Goal: Book appointment/travel/reservation

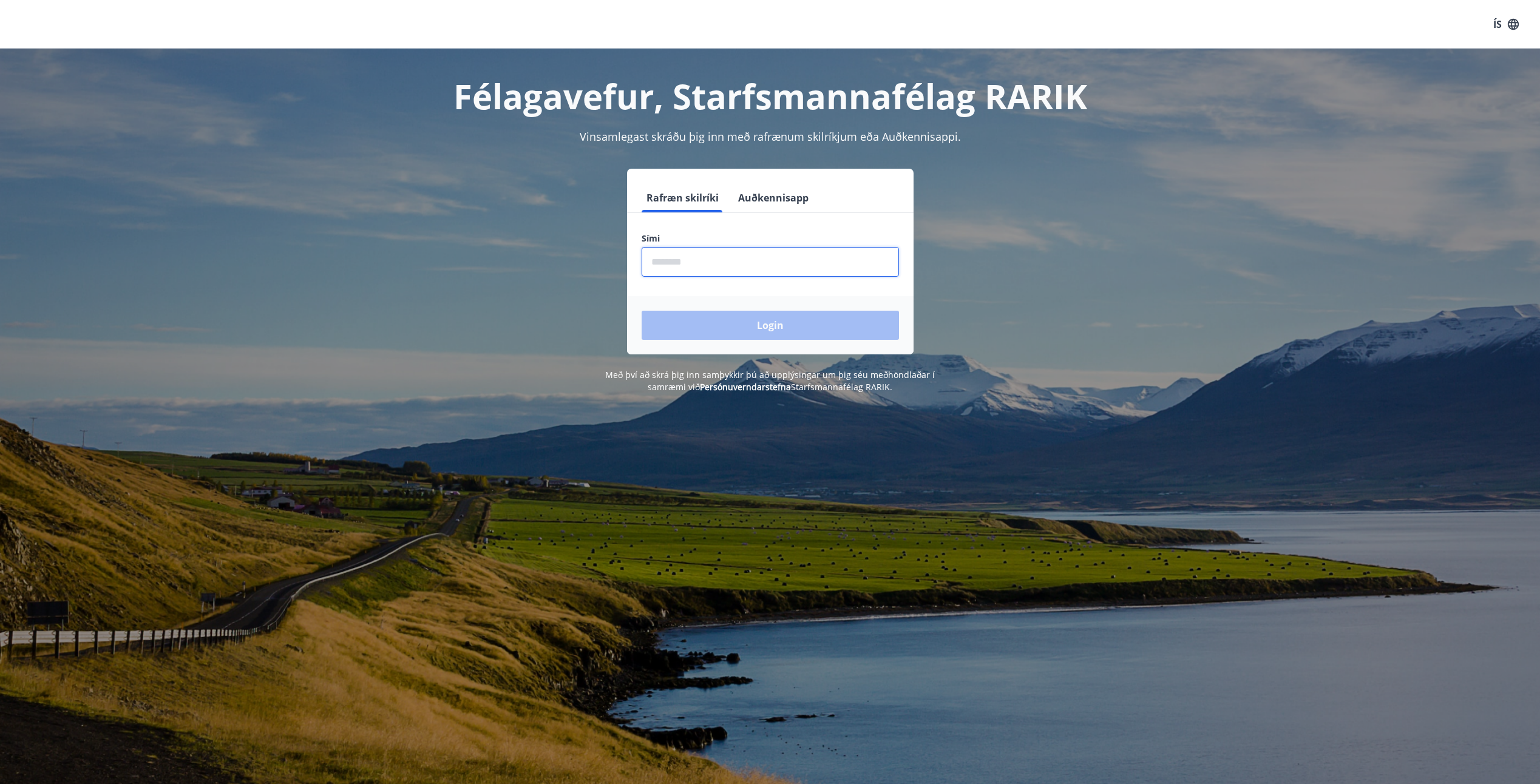
click at [694, 263] on input "phone" at bounding box center [770, 262] width 258 height 30
type input "********"
click at [642, 311] on button "Login" at bounding box center [770, 325] width 258 height 29
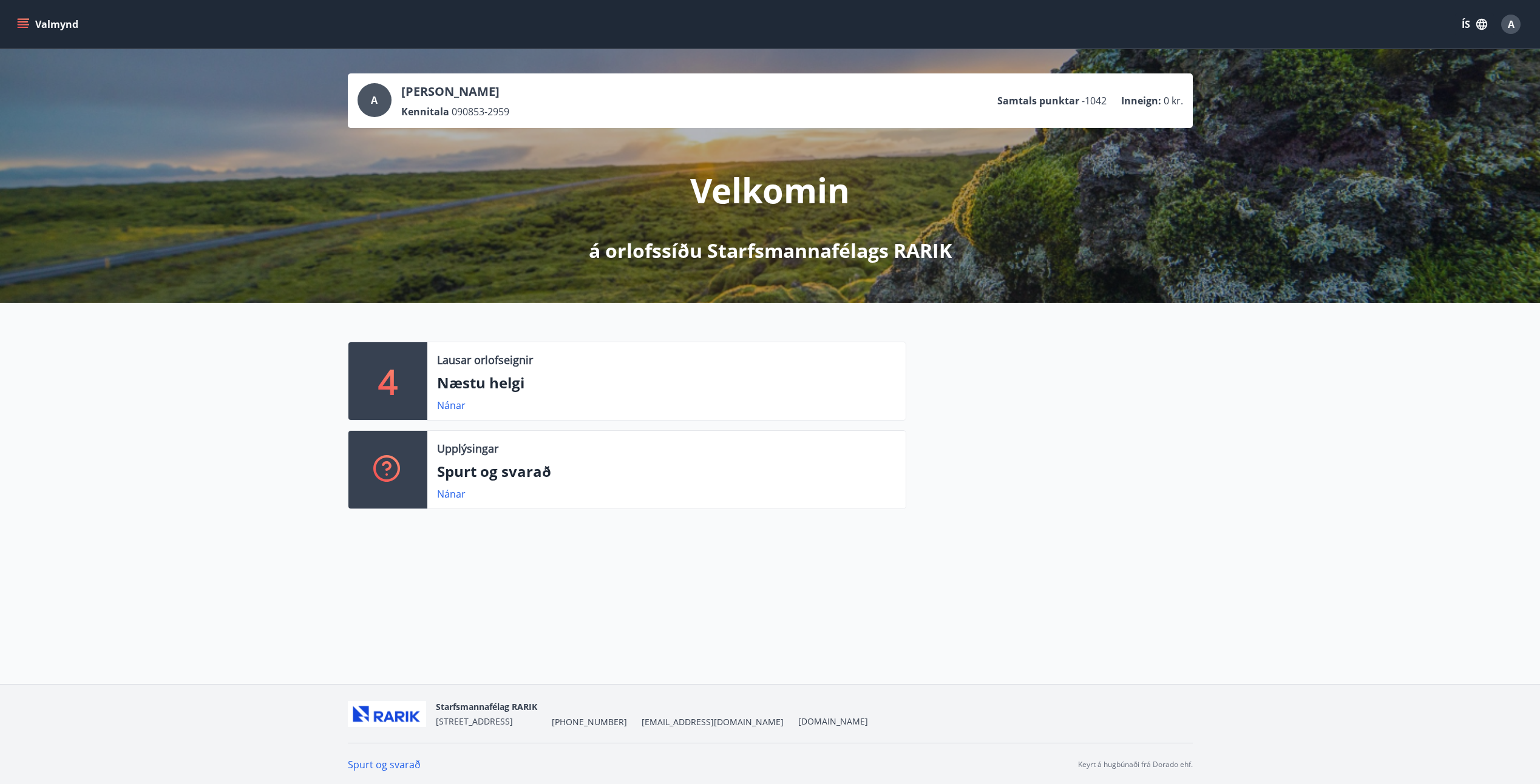
click at [45, 23] on button "Valmynd" at bounding box center [49, 24] width 69 height 22
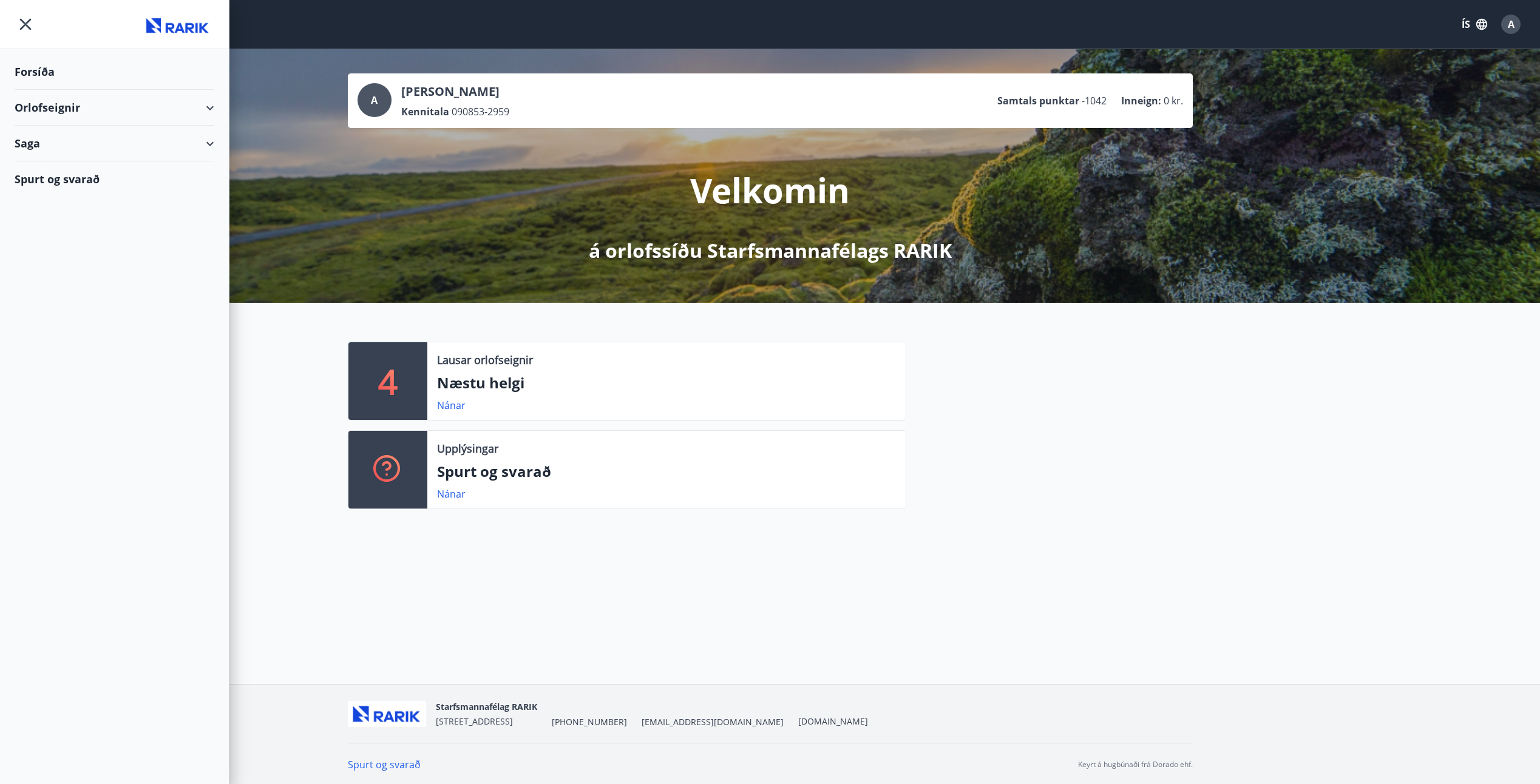
click at [37, 105] on div "Orlofseignir" at bounding box center [114, 108] width 200 height 36
click at [59, 162] on div "Bókunardagatal" at bounding box center [114, 164] width 180 height 26
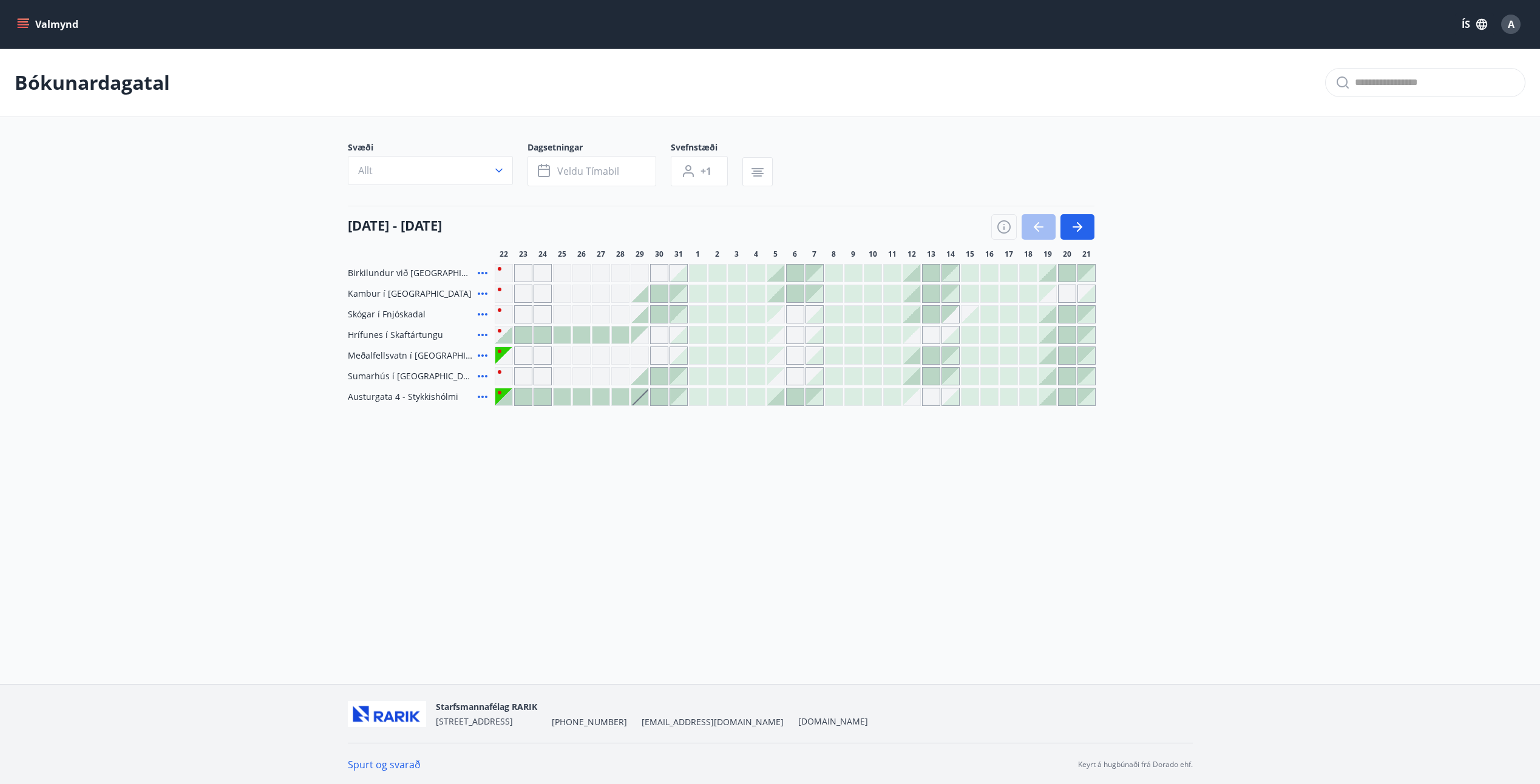
click at [683, 356] on div at bounding box center [678, 355] width 17 height 17
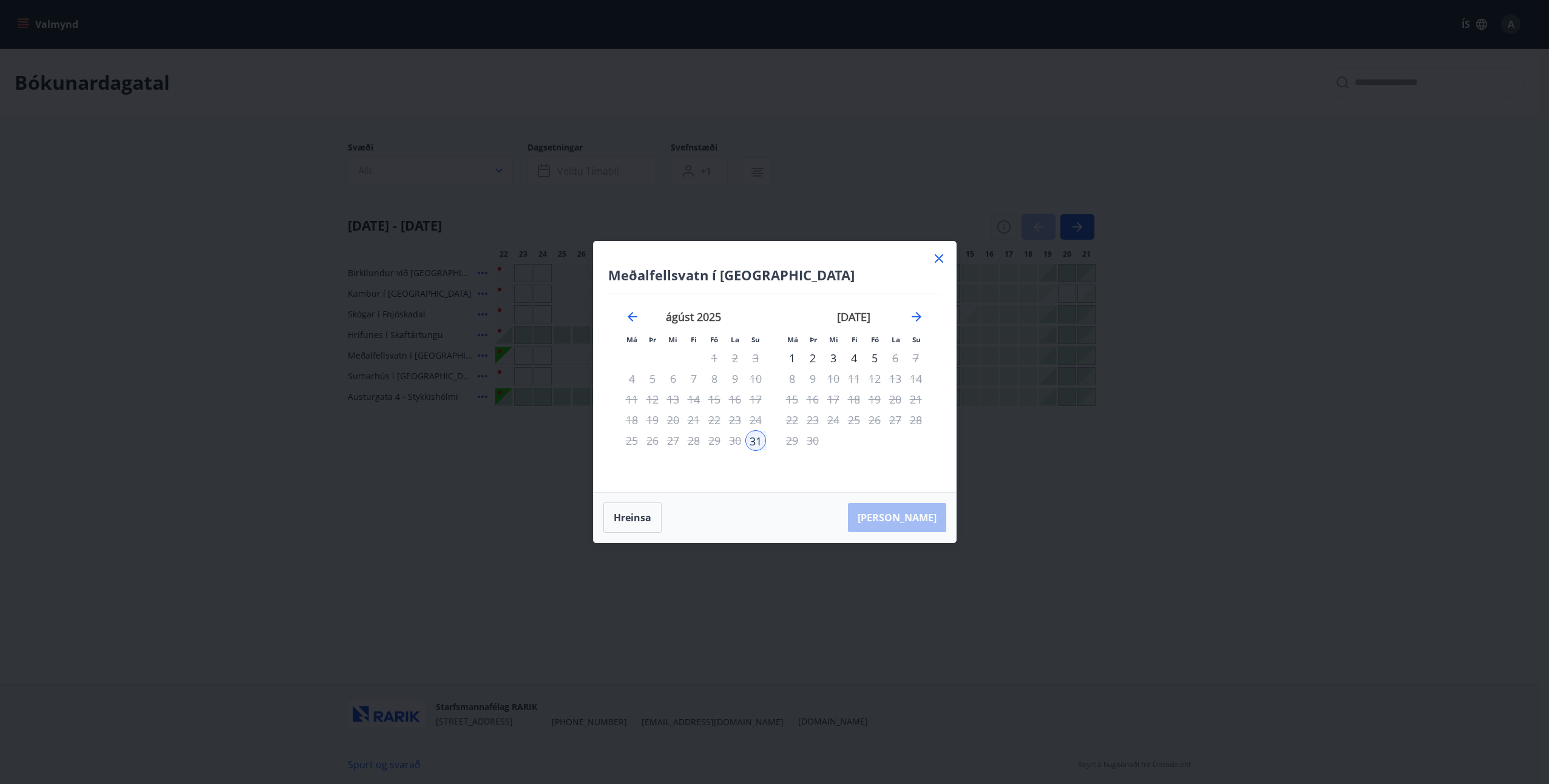
click at [940, 259] on icon at bounding box center [939, 259] width 15 height 15
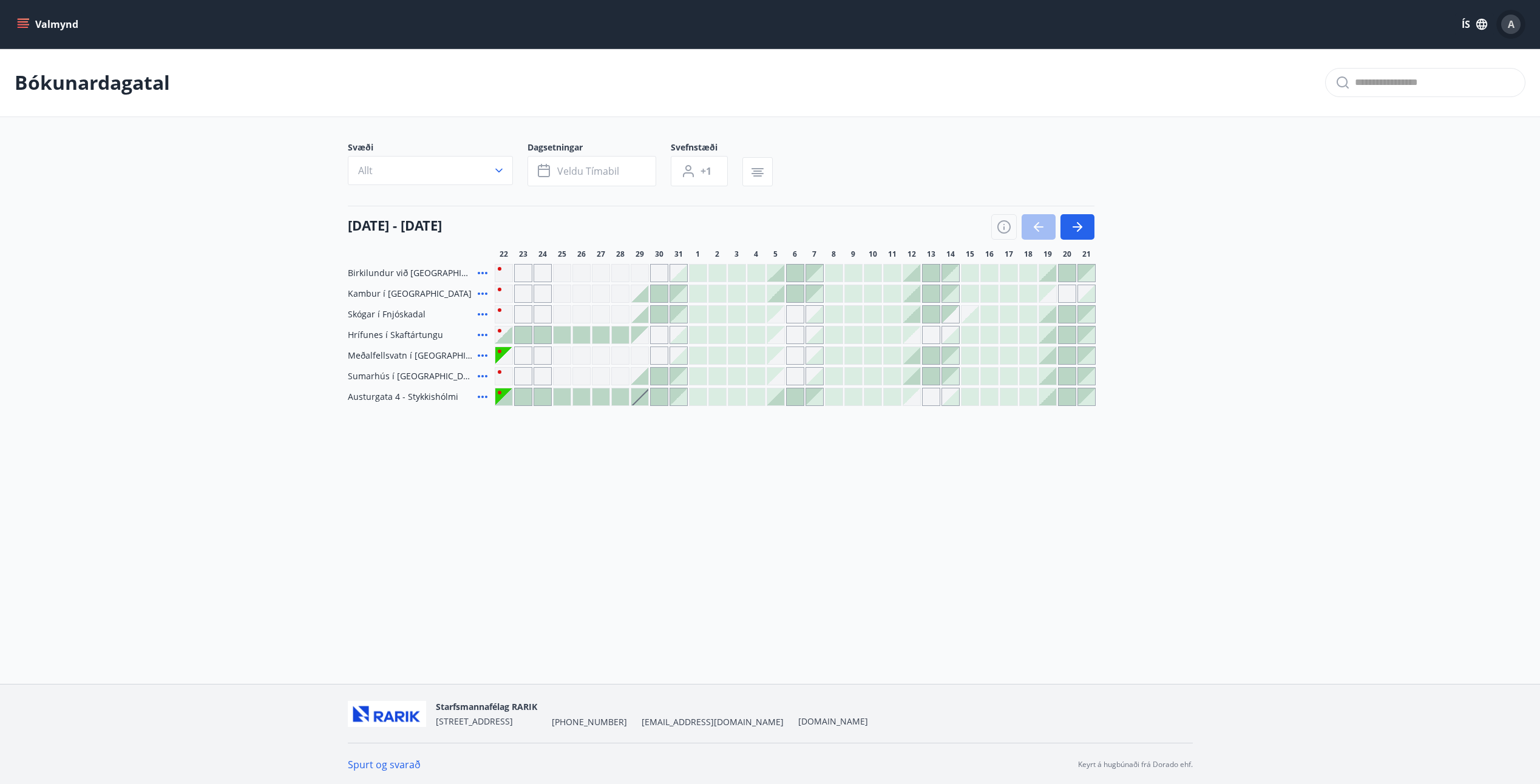
click at [1511, 25] on span "A" at bounding box center [1511, 24] width 7 height 13
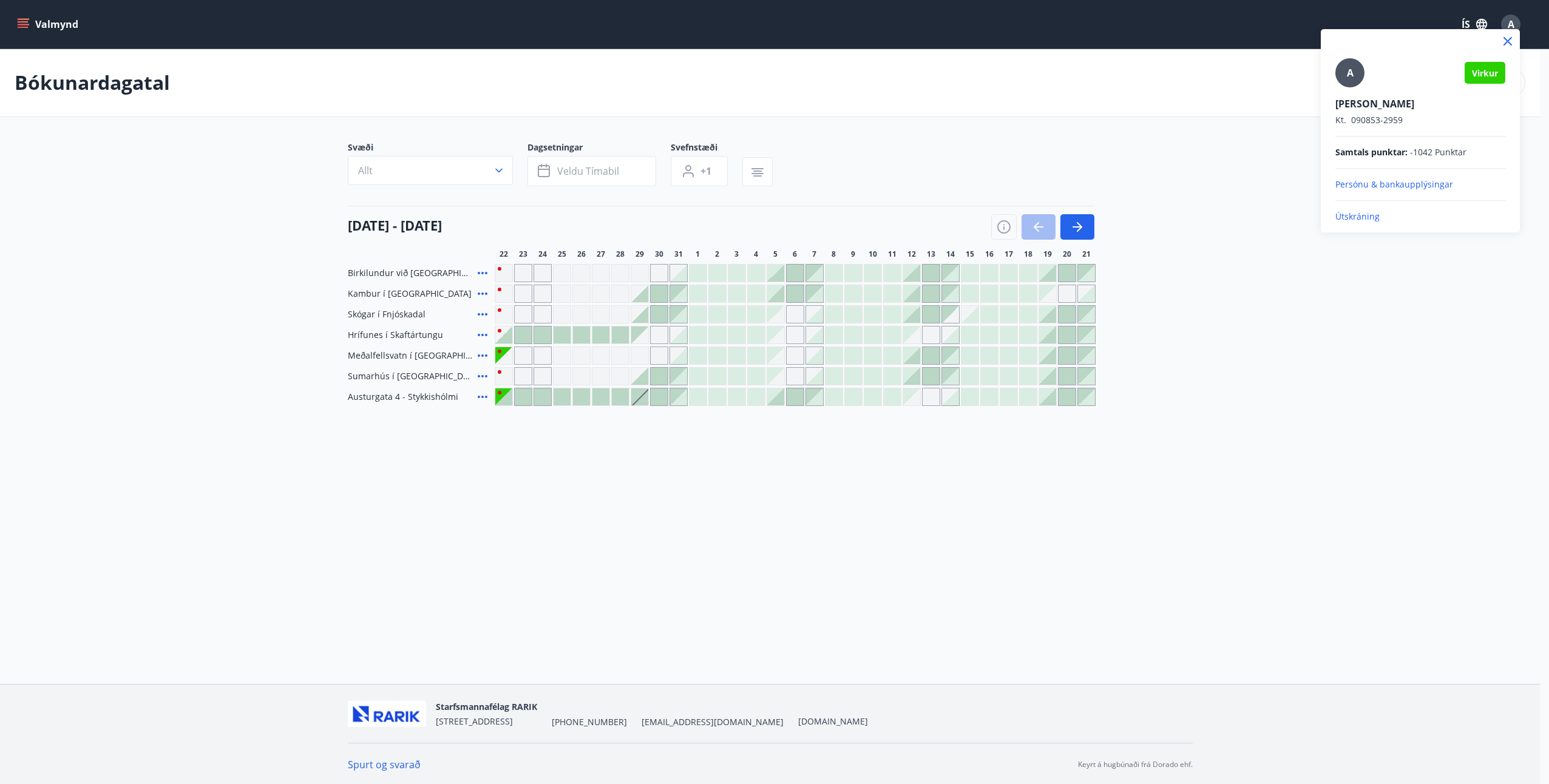
click at [1359, 216] on p "Útskráning" at bounding box center [1420, 216] width 170 height 12
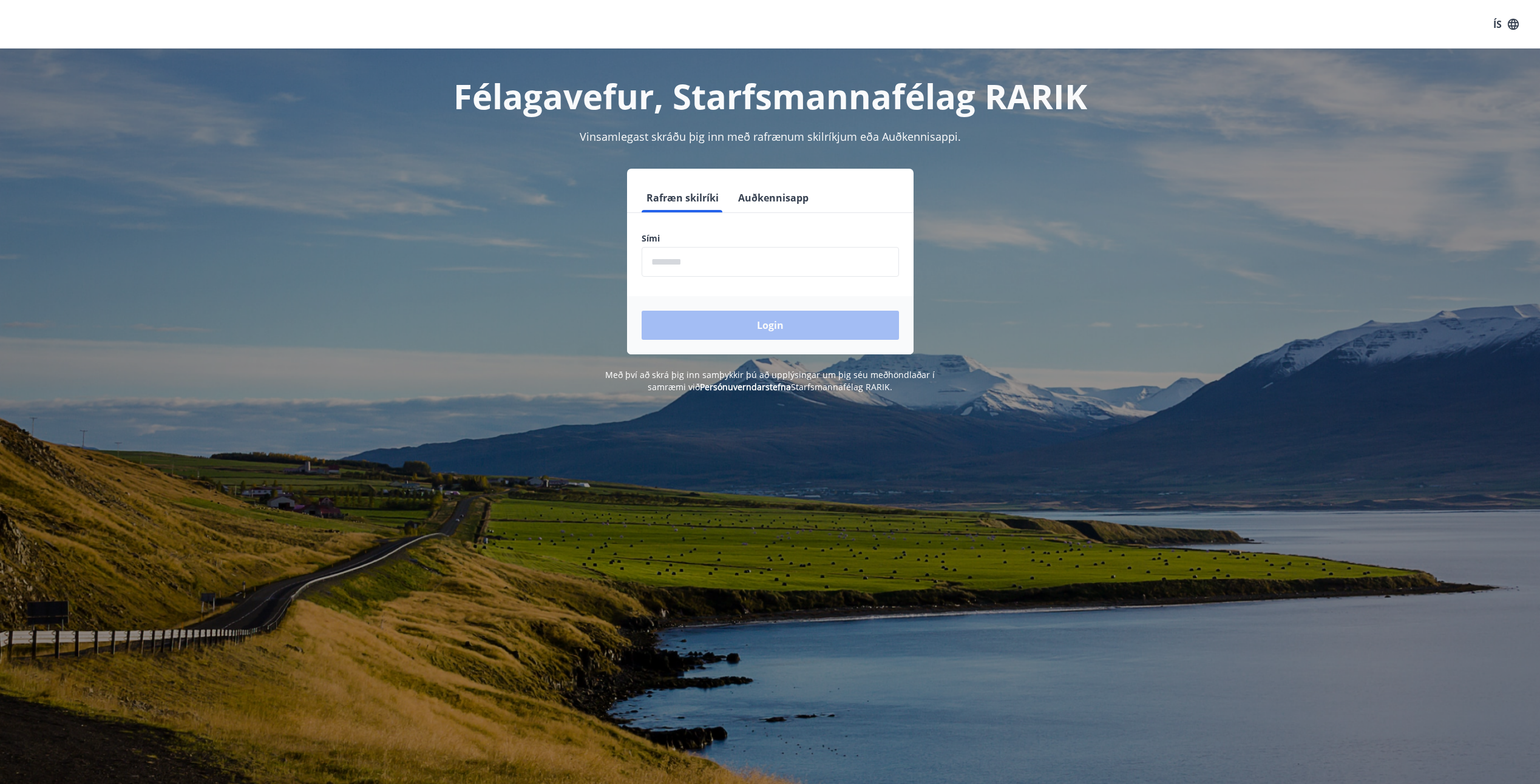
click at [653, 266] on input "phone" at bounding box center [770, 262] width 258 height 30
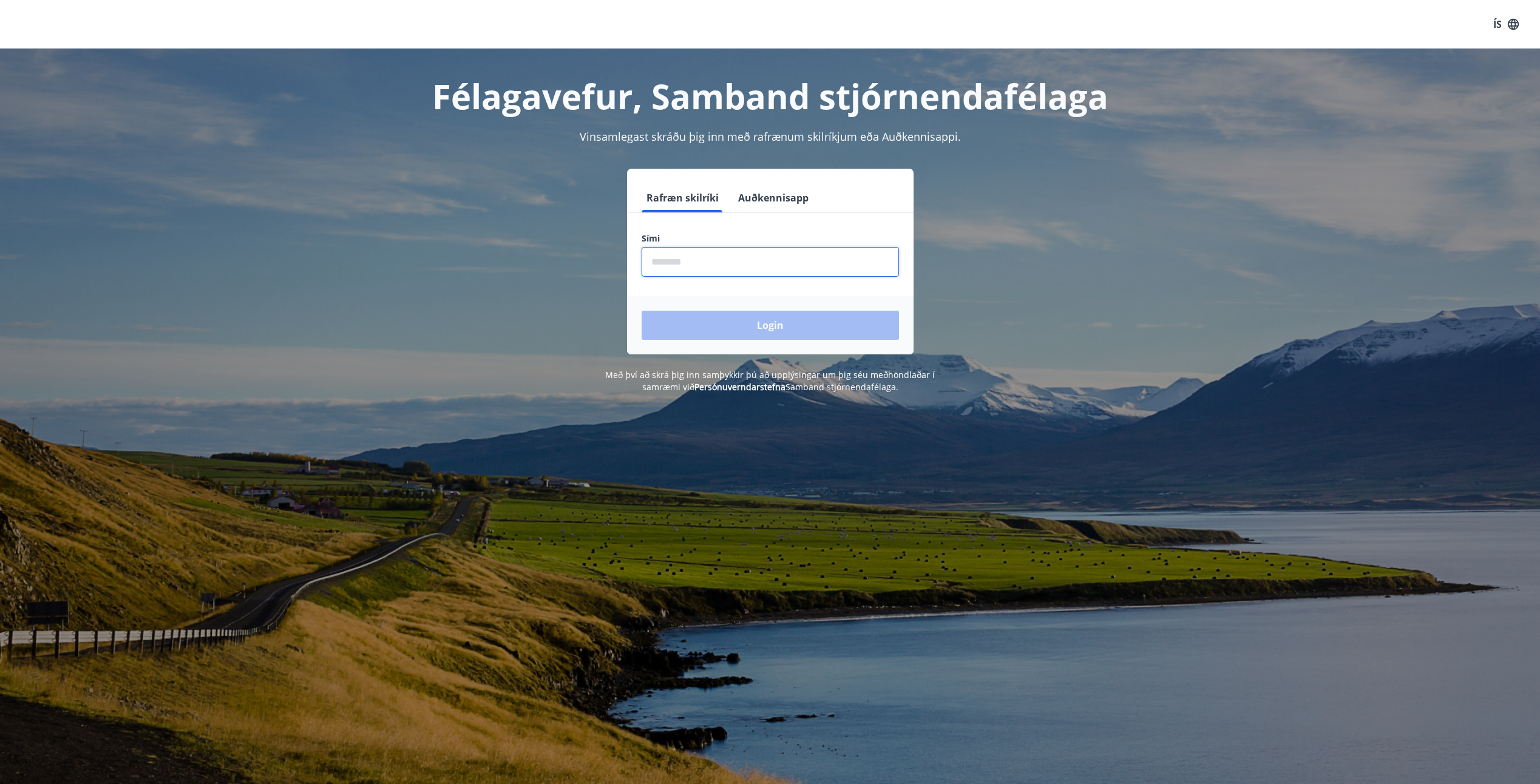
click at [661, 265] on input "phone" at bounding box center [770, 262] width 258 height 30
type input "********"
click at [773, 328] on button "Login" at bounding box center [770, 325] width 258 height 29
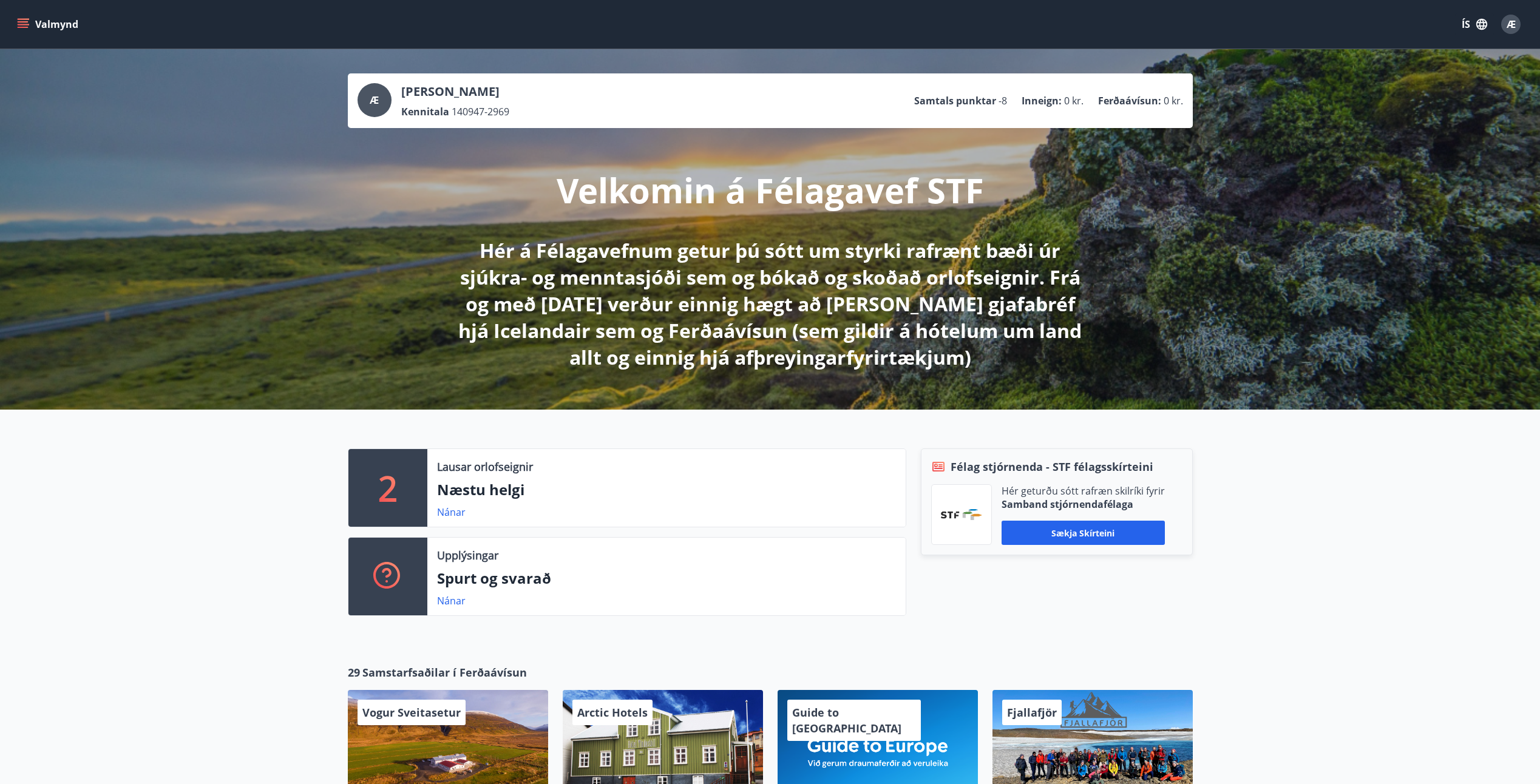
click at [53, 27] on button "Valmynd" at bounding box center [49, 24] width 69 height 22
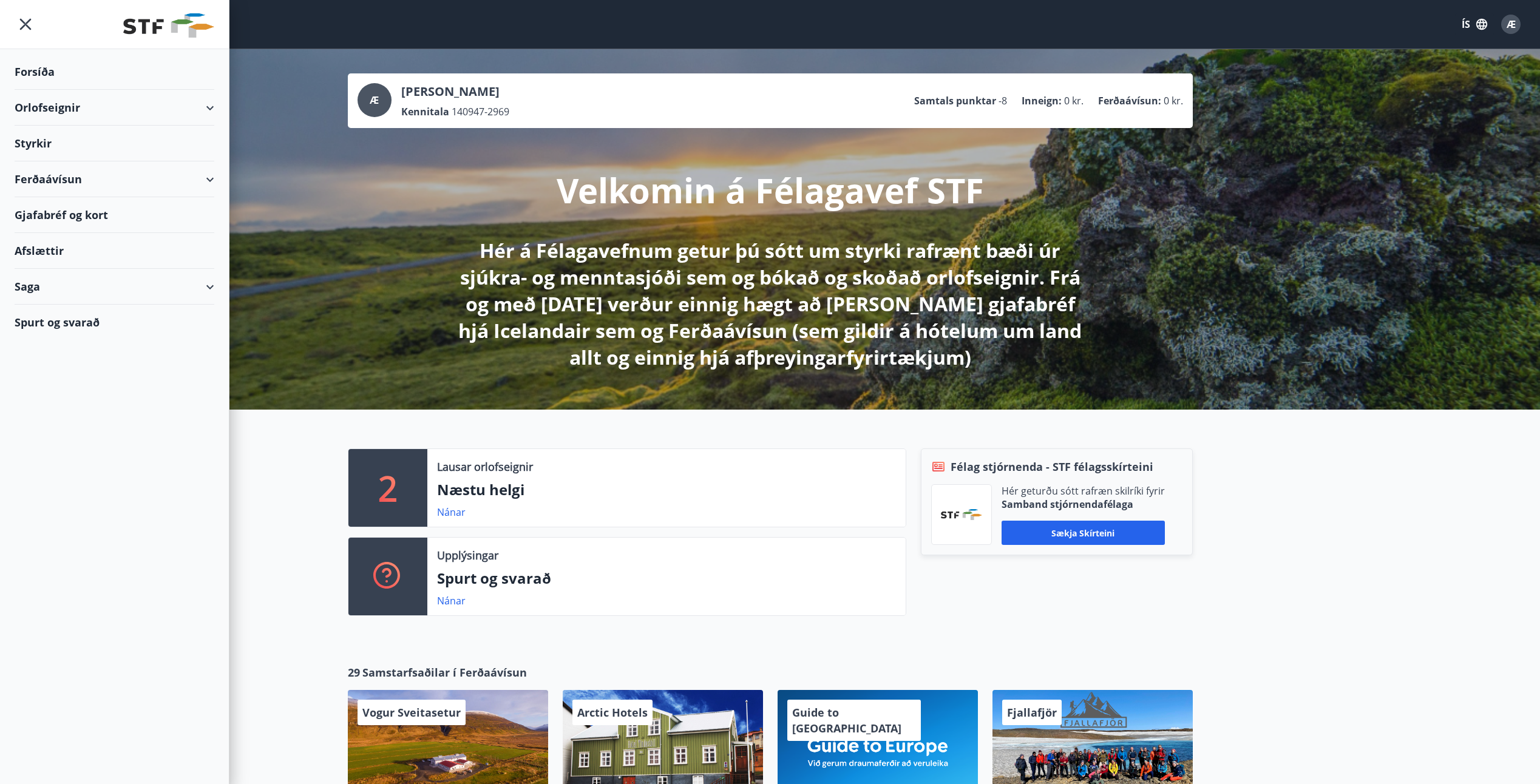
click at [48, 106] on div "Orlofseignir" at bounding box center [114, 108] width 200 height 36
click at [53, 163] on div "Bókunardagatal" at bounding box center [114, 164] width 180 height 26
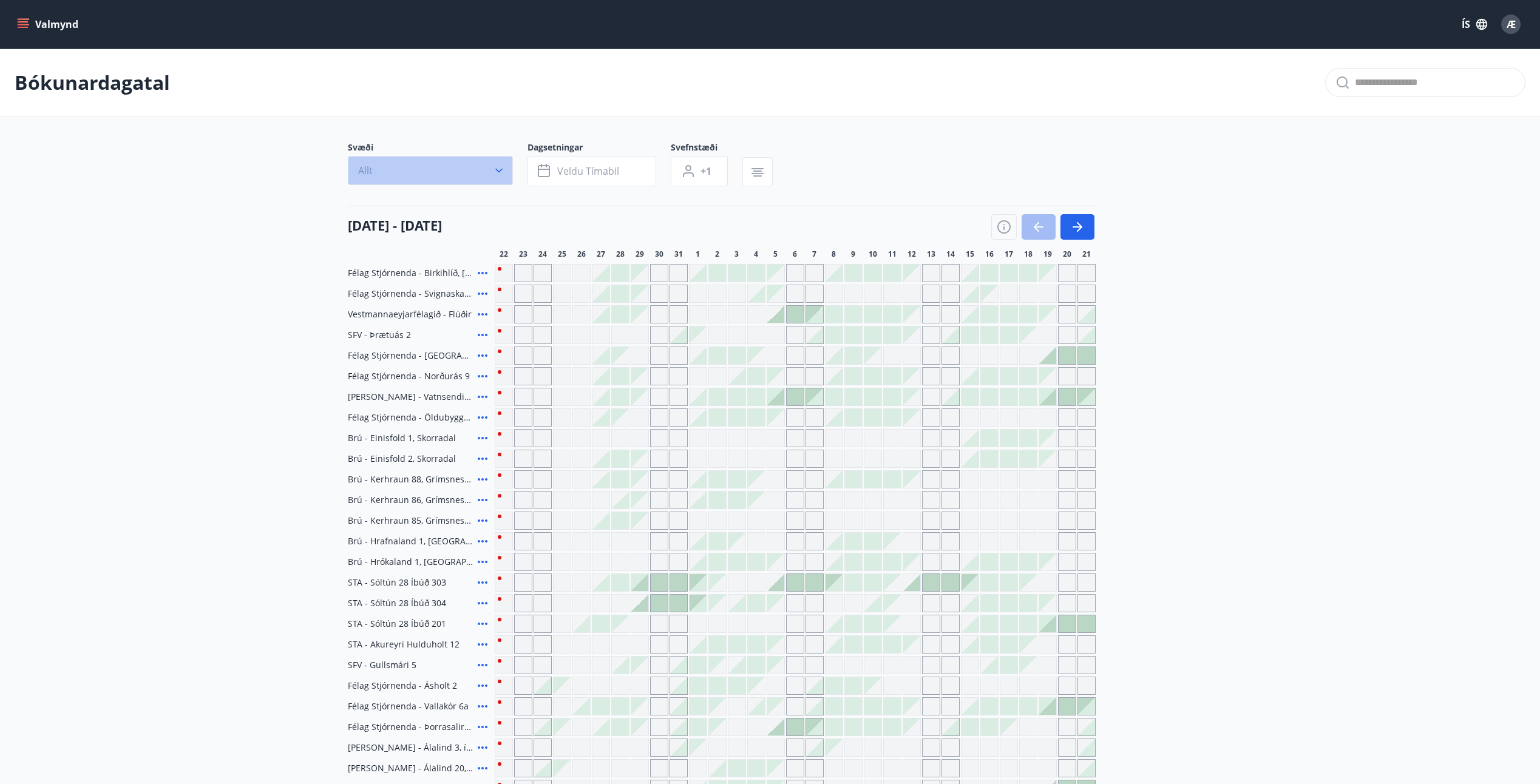
click at [501, 170] on icon "button" at bounding box center [499, 171] width 7 height 4
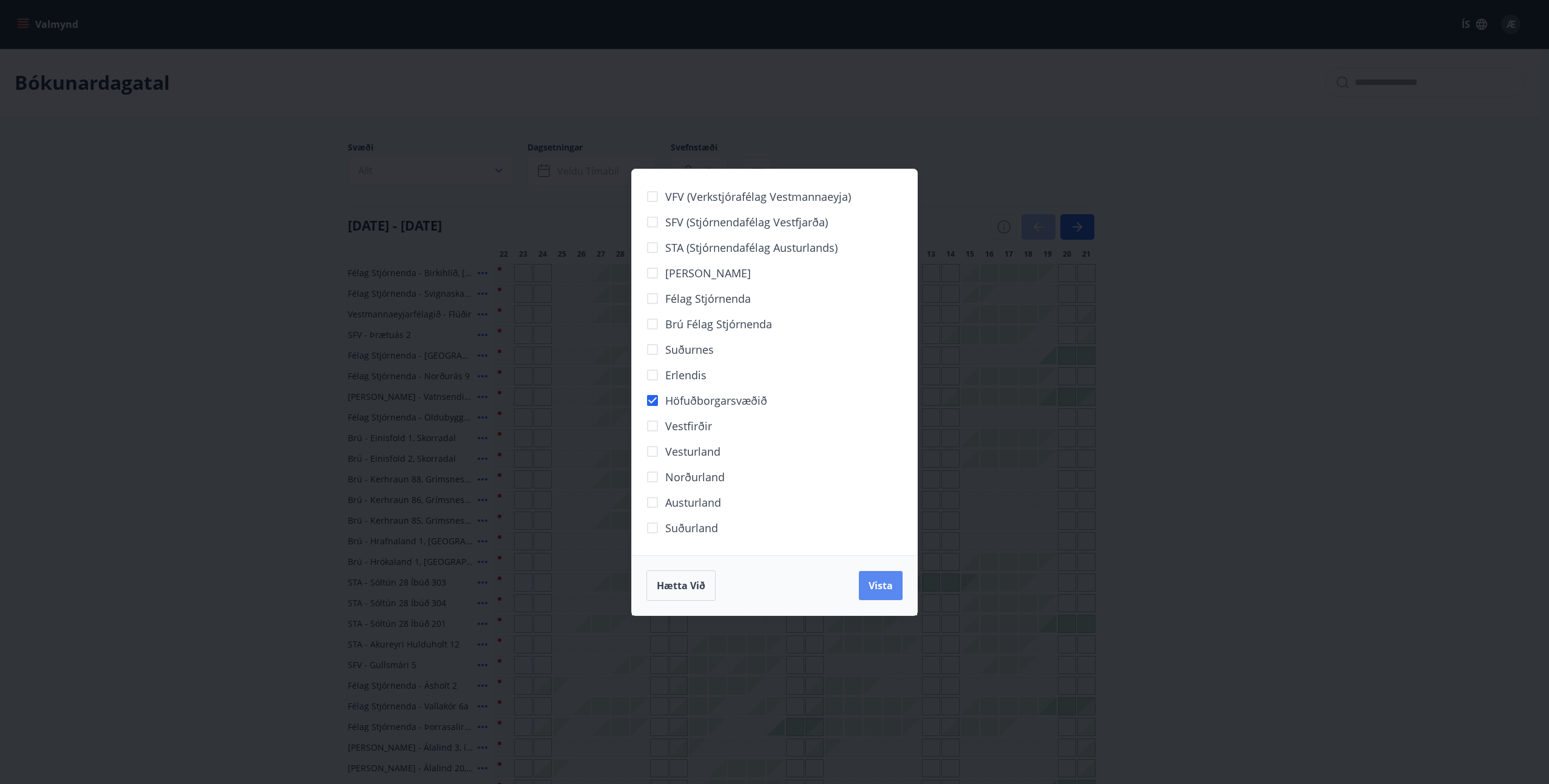
click at [879, 586] on span "Vista" at bounding box center [880, 586] width 24 height 13
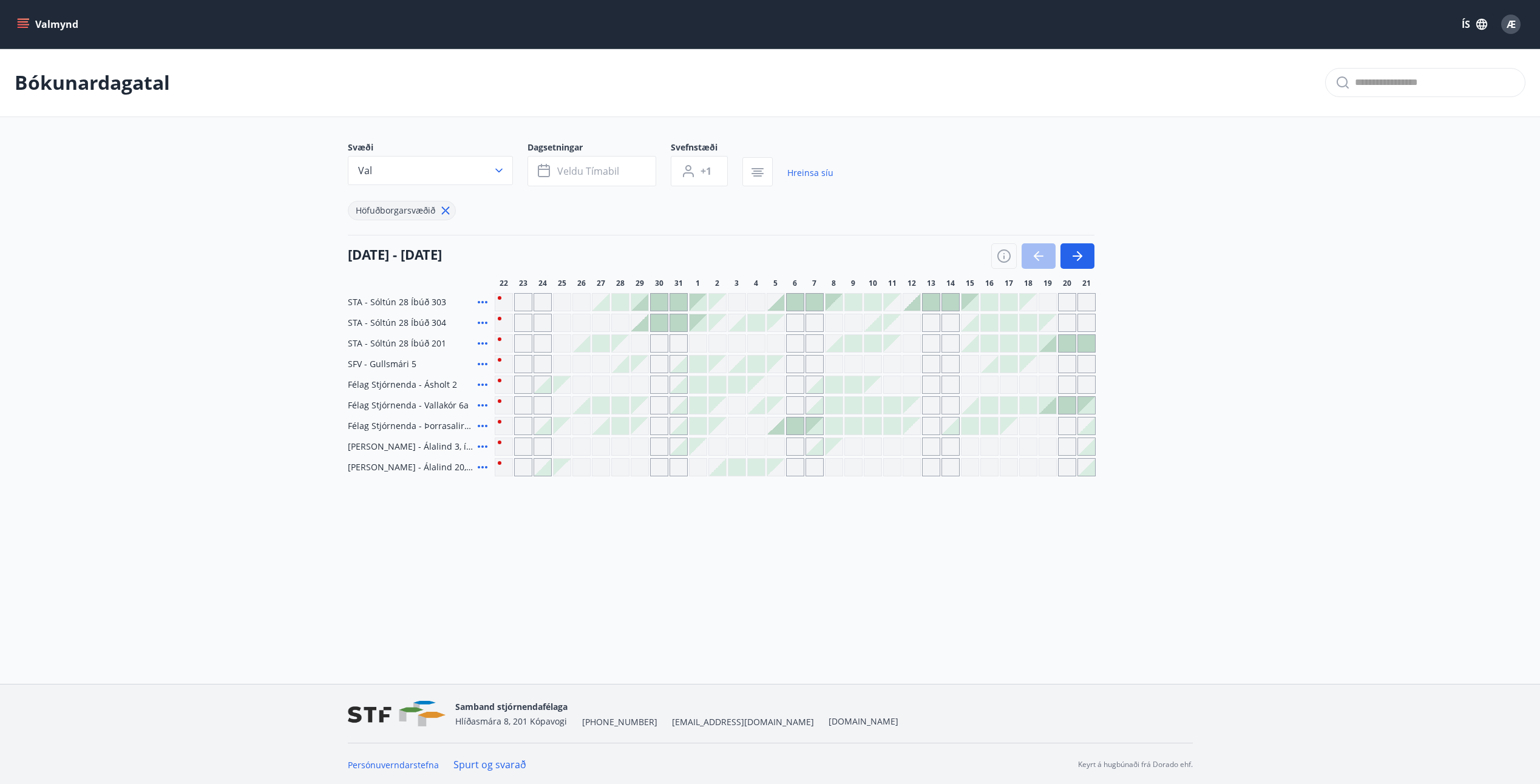
click at [779, 429] on div at bounding box center [775, 426] width 17 height 17
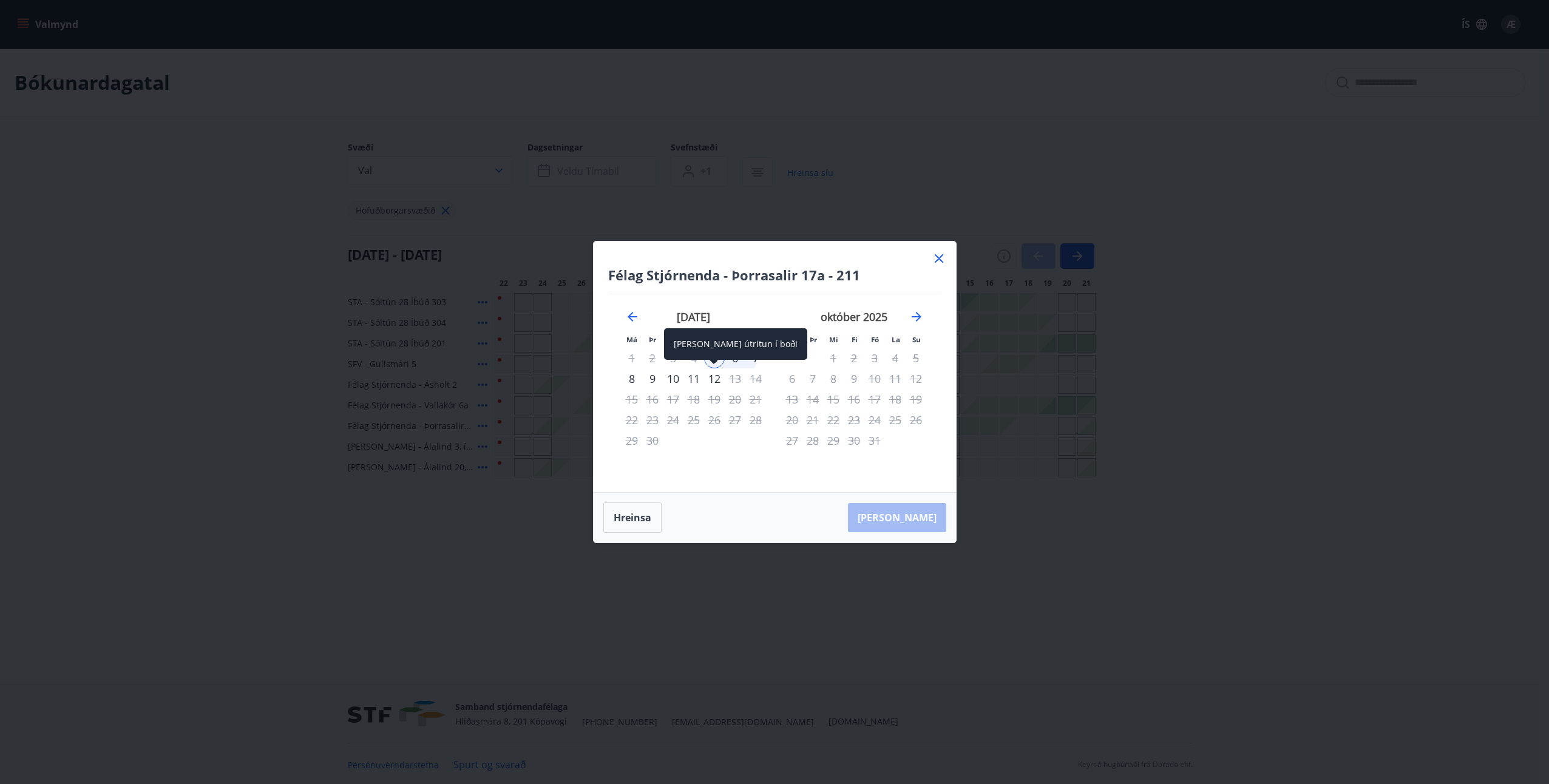
click at [715, 377] on div "12" at bounding box center [714, 379] width 20 height 20
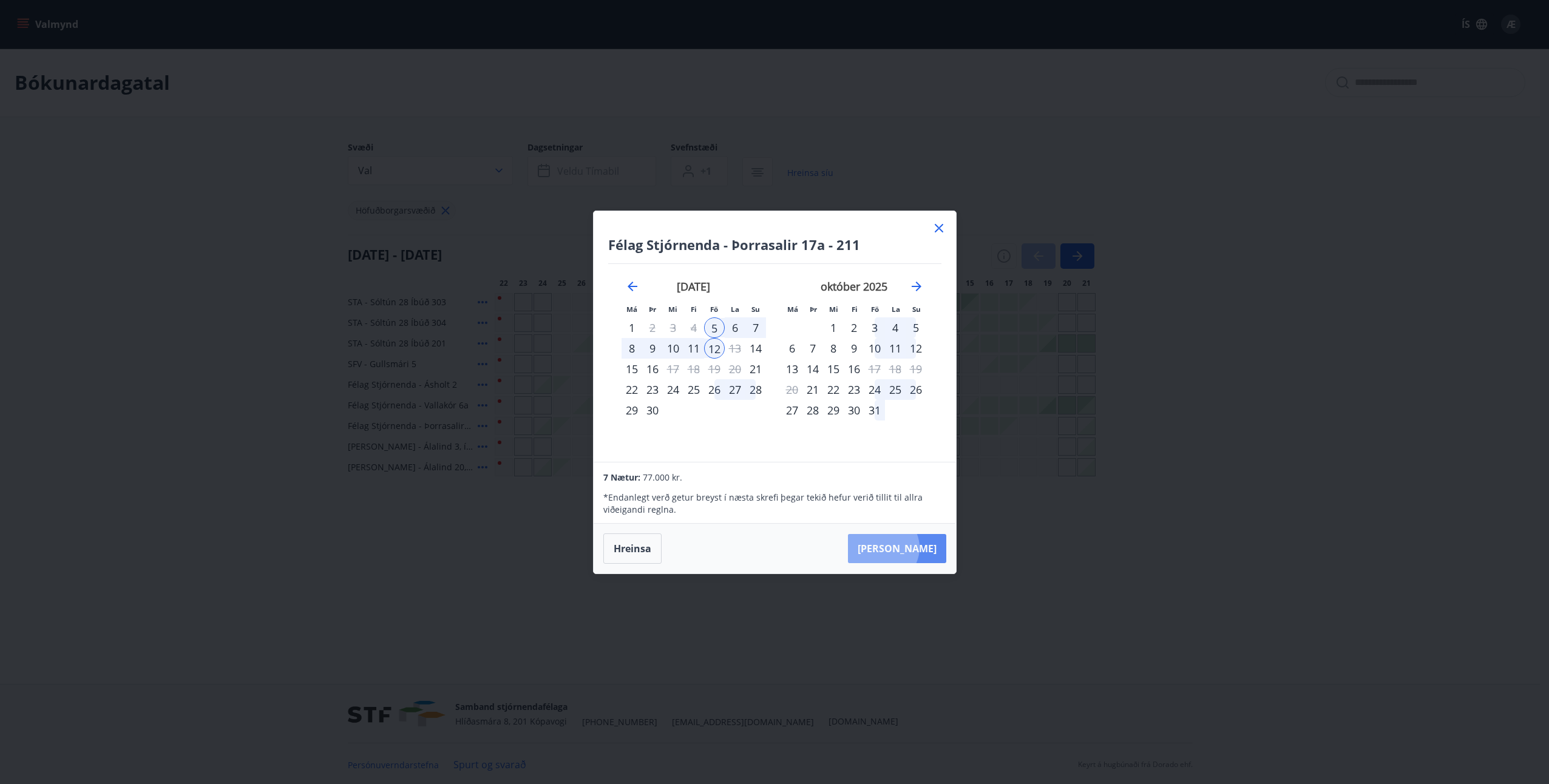
click at [920, 547] on button "[PERSON_NAME]" at bounding box center [897, 549] width 98 height 29
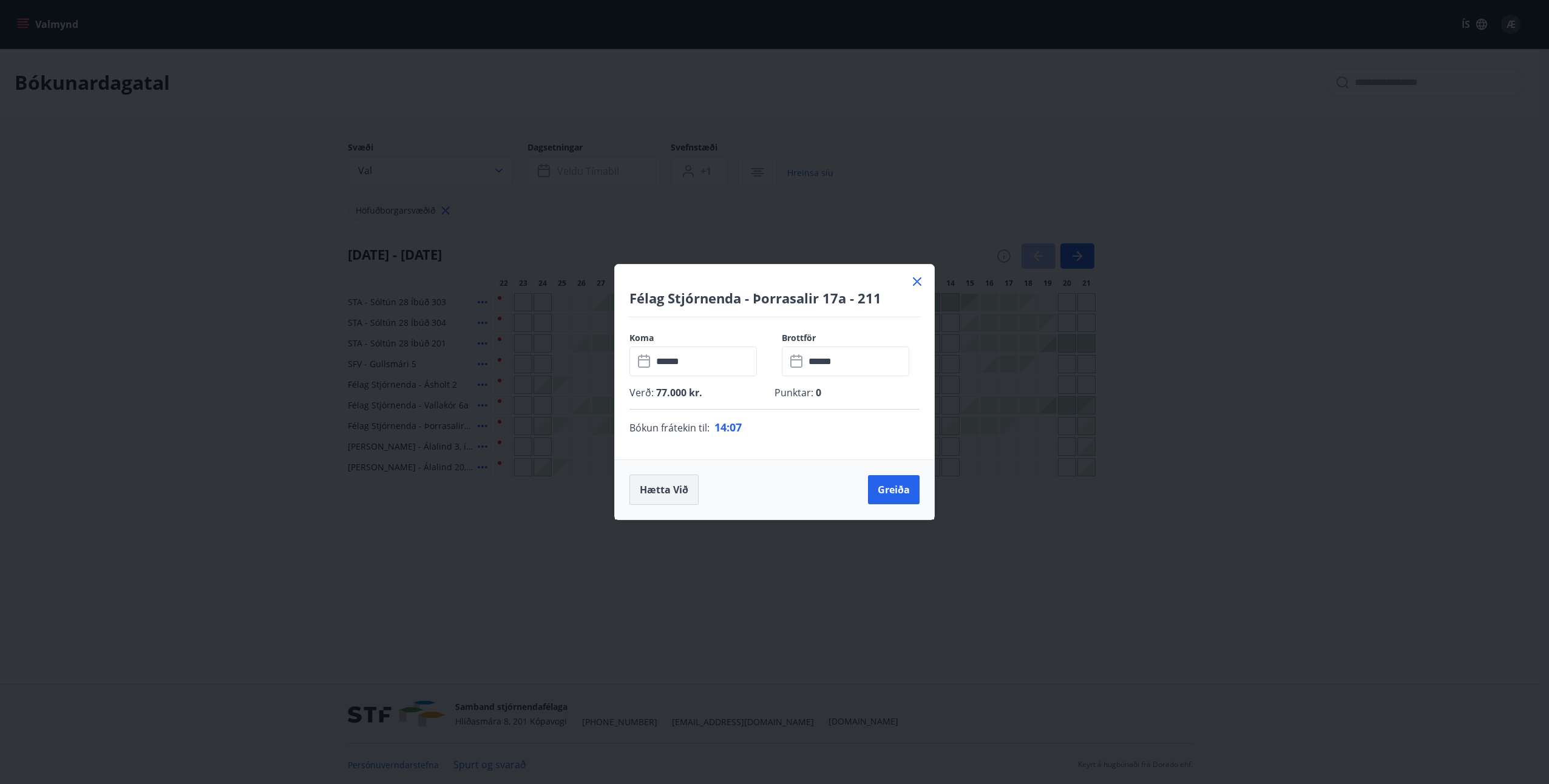
click at [656, 488] on button "Hætta við" at bounding box center [664, 489] width 70 height 30
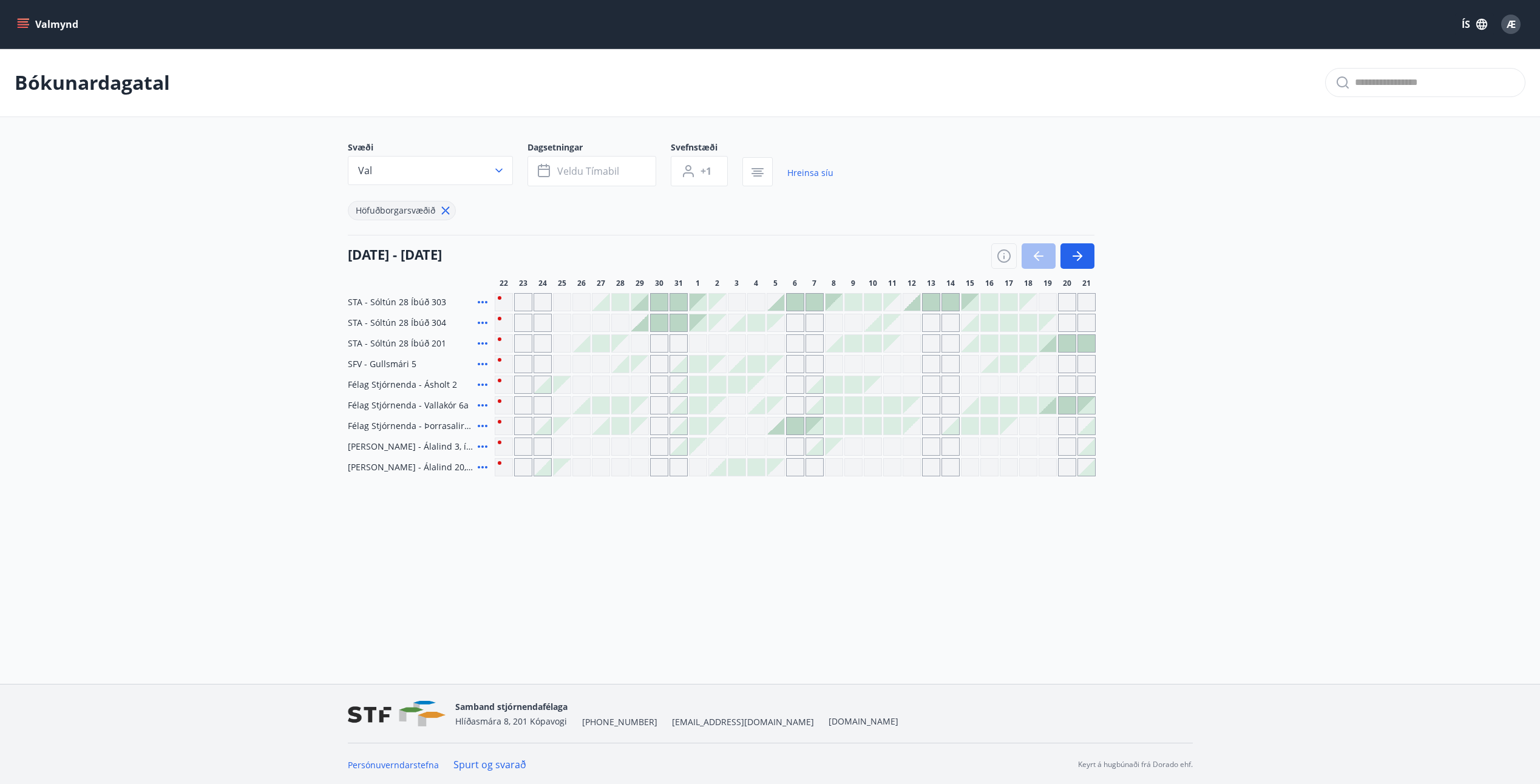
click at [778, 426] on div at bounding box center [775, 426] width 17 height 17
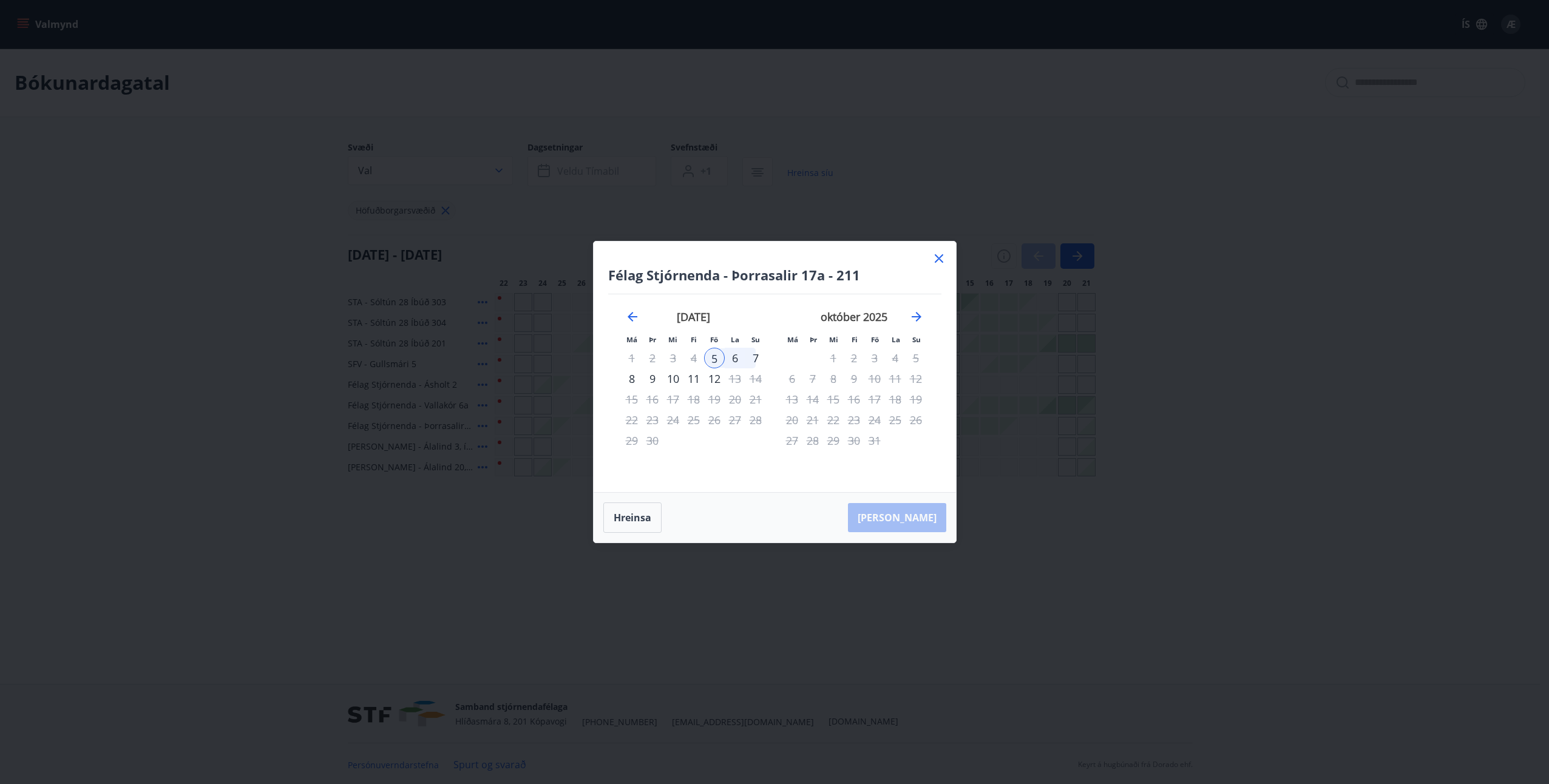
click at [633, 377] on div "8" at bounding box center [632, 379] width 20 height 20
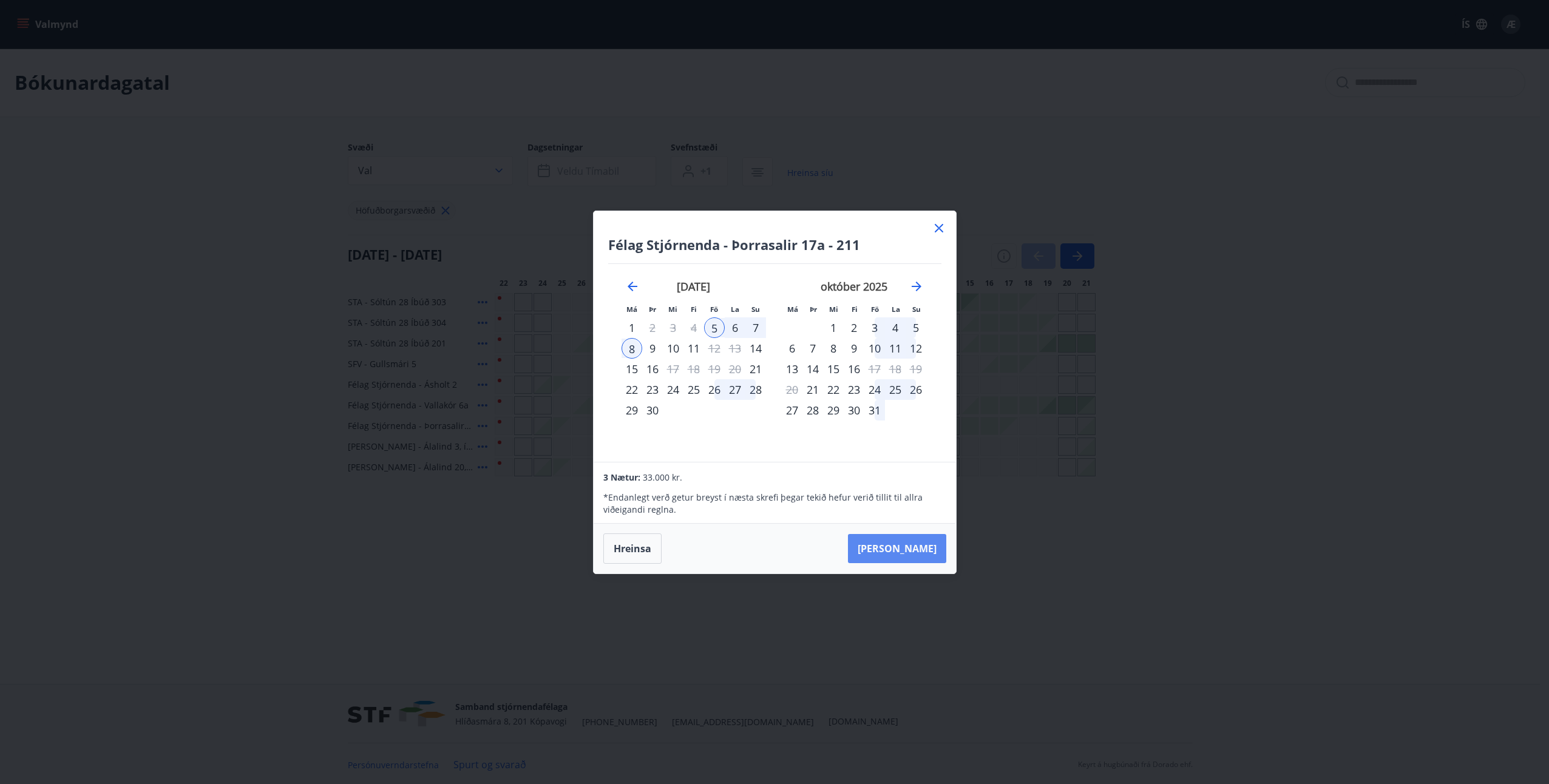
click at [920, 550] on button "[PERSON_NAME]" at bounding box center [897, 549] width 98 height 29
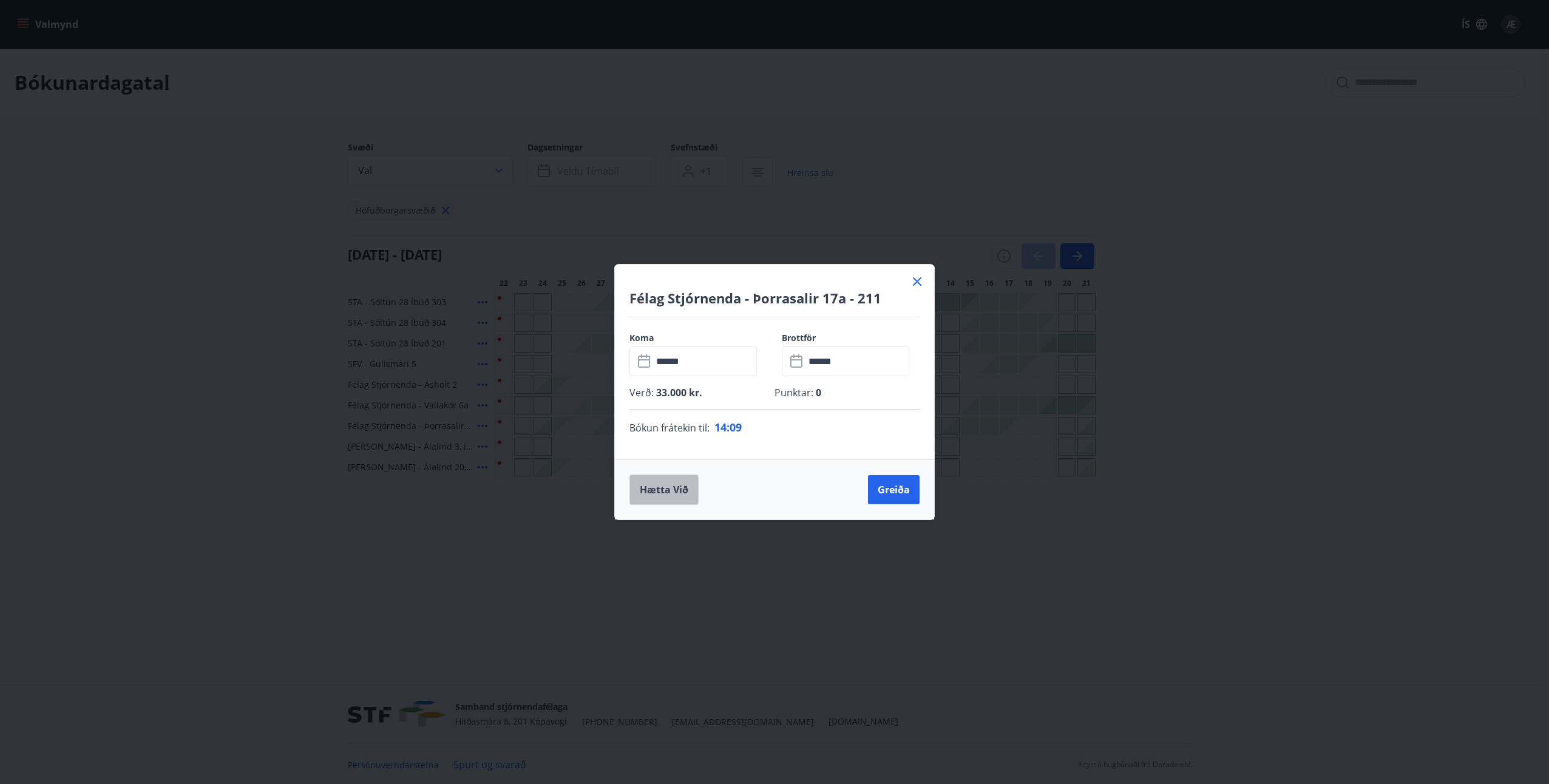
click at [671, 487] on button "Hætta við" at bounding box center [664, 489] width 70 height 30
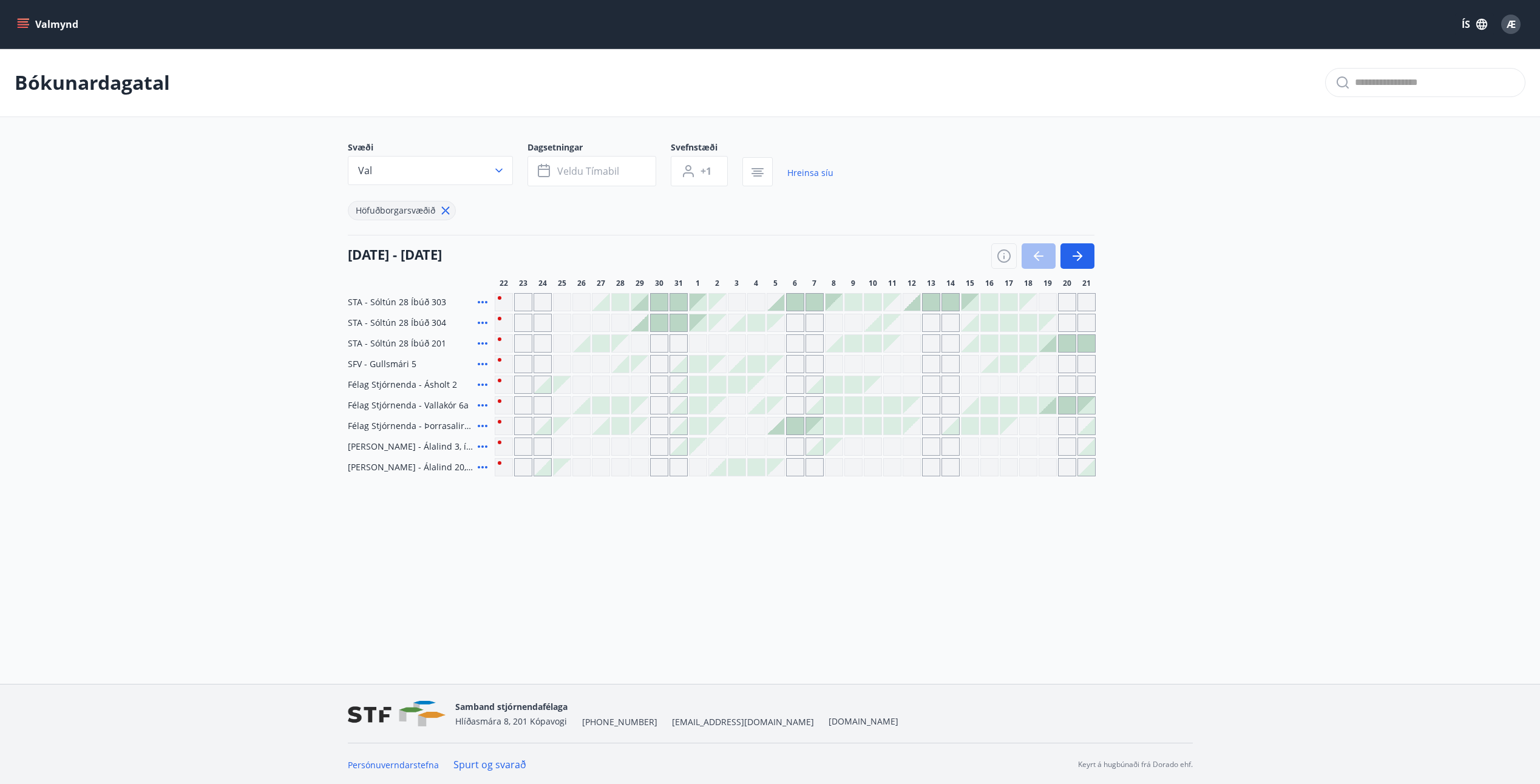
click at [780, 305] on div at bounding box center [775, 302] width 17 height 17
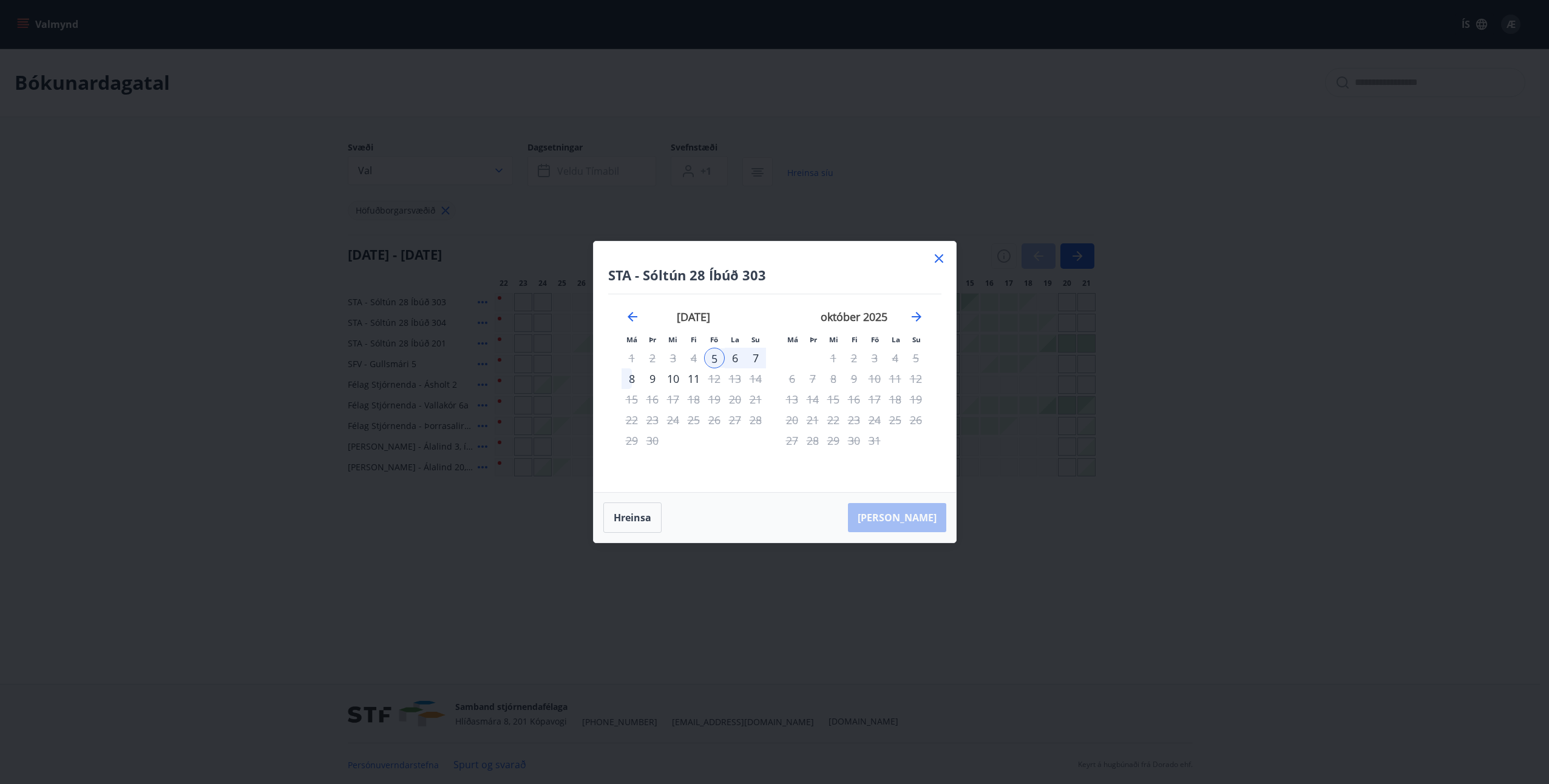
click at [713, 376] on div "12" at bounding box center [714, 379] width 20 height 20
click at [697, 377] on div "11" at bounding box center [694, 379] width 20 height 20
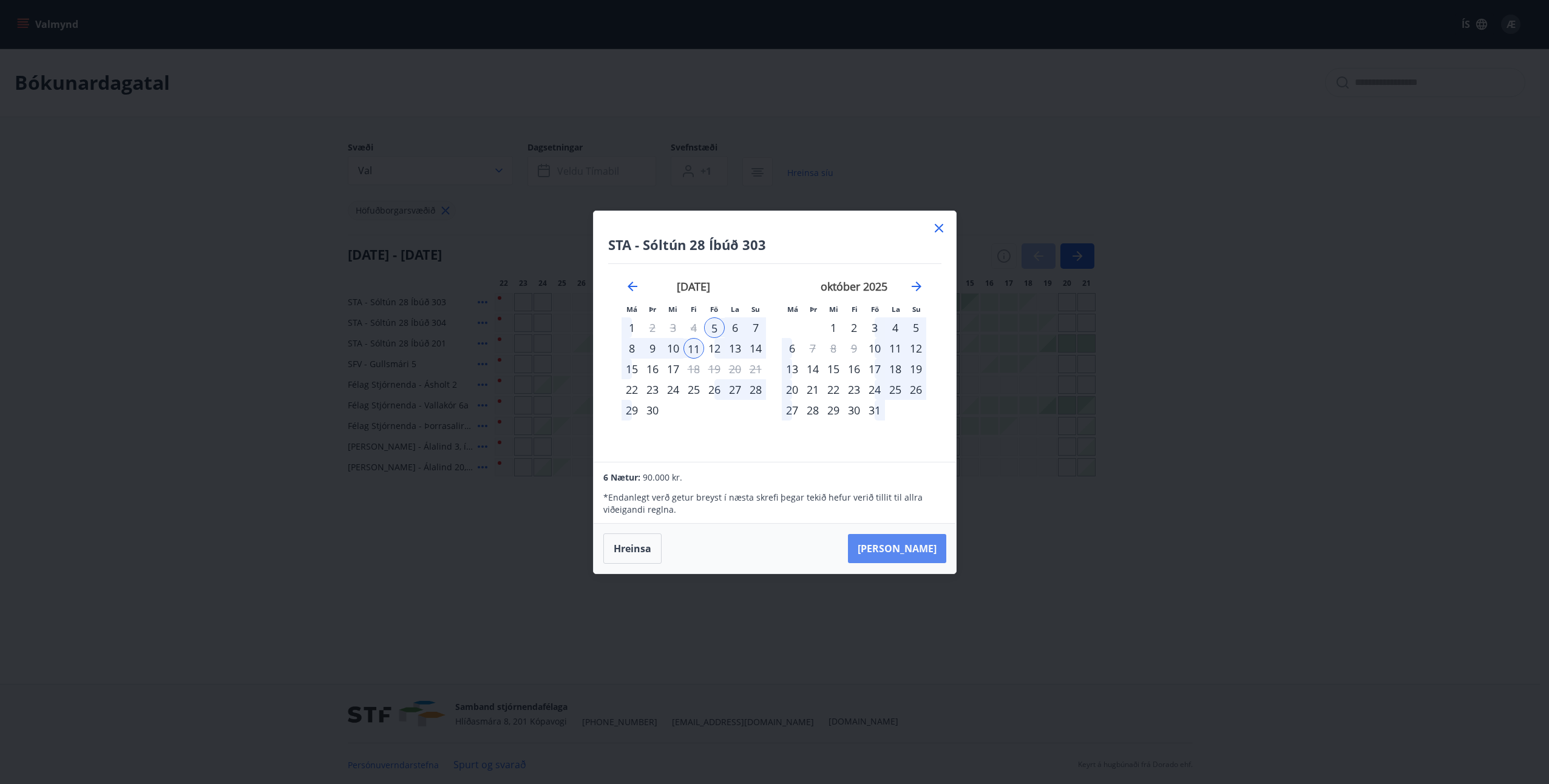
click at [920, 548] on button "[PERSON_NAME]" at bounding box center [897, 549] width 98 height 29
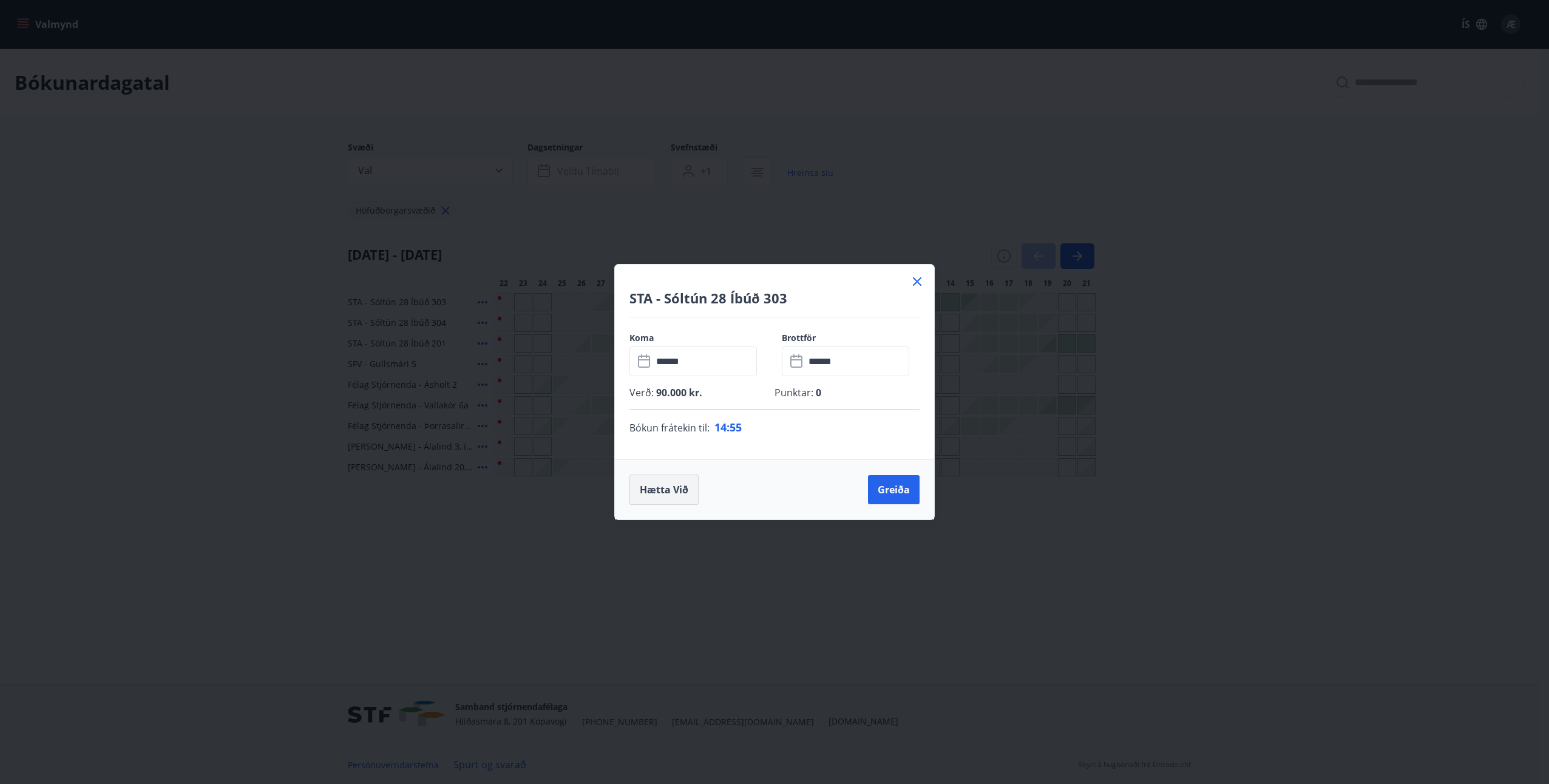
click at [658, 491] on button "Hætta við" at bounding box center [664, 489] width 70 height 30
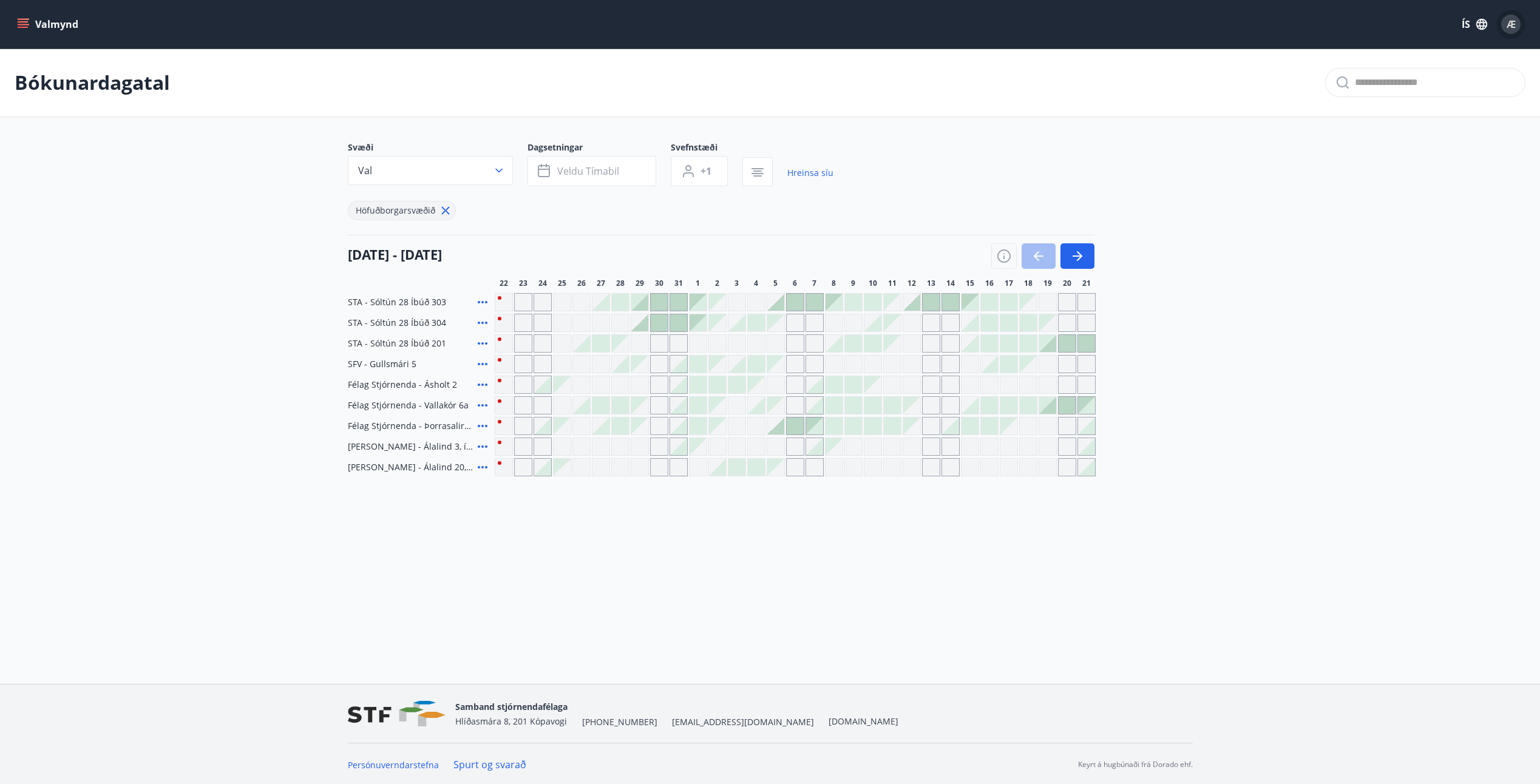
click at [1514, 26] on span "Æ" at bounding box center [1511, 24] width 9 height 13
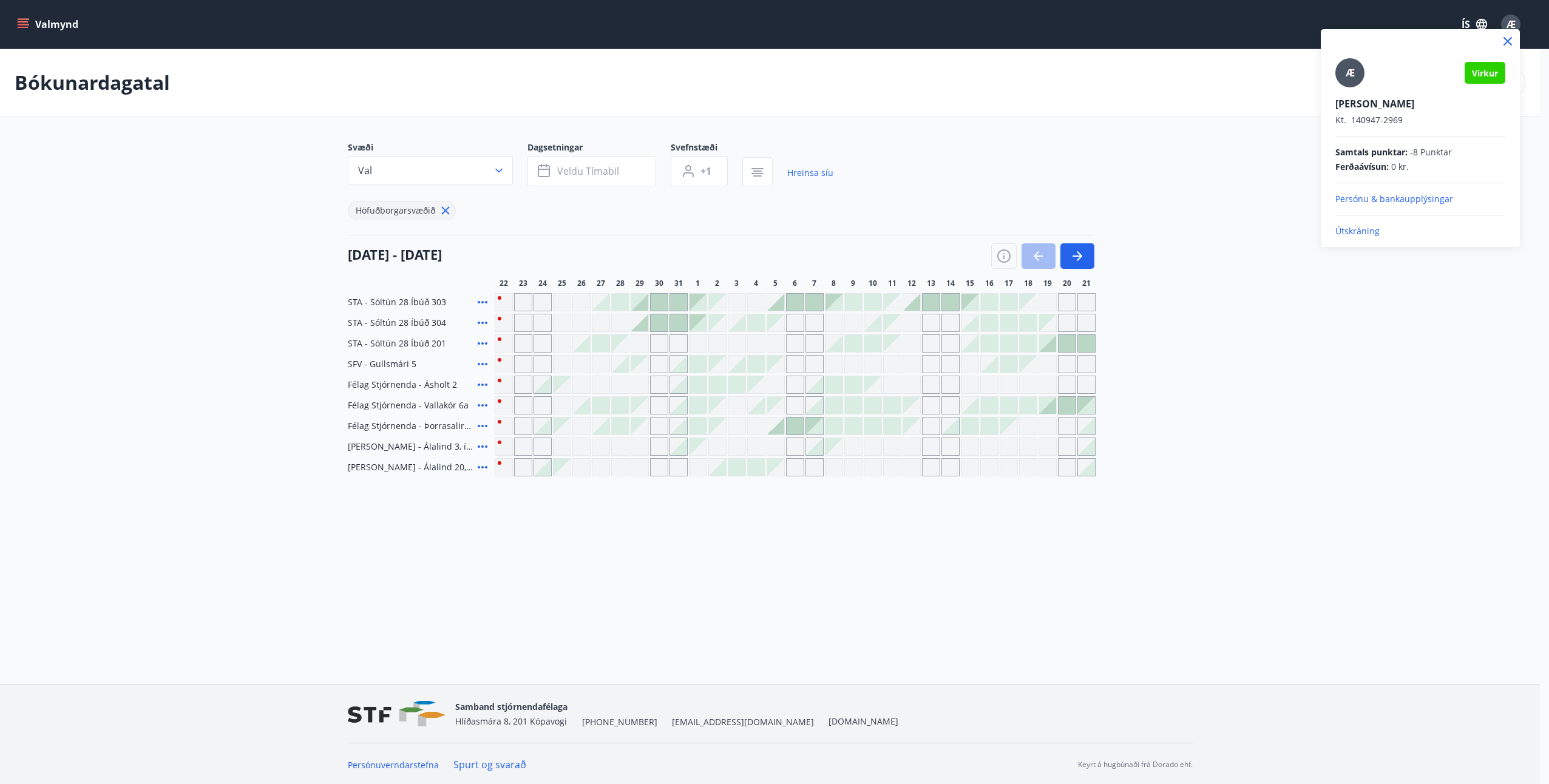
click at [1359, 229] on p "Útskráning" at bounding box center [1420, 231] width 170 height 12
